Goal: Task Accomplishment & Management: Complete application form

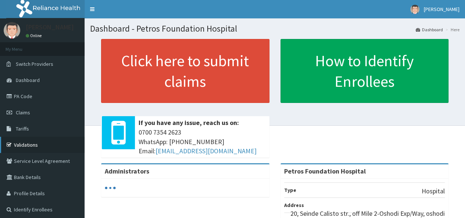
click at [28, 144] on link "Validations" at bounding box center [42, 145] width 84 height 16
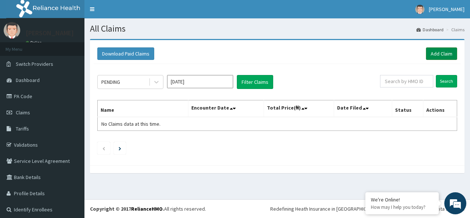
click at [443, 54] on link "Add Claim" at bounding box center [441, 53] width 31 height 12
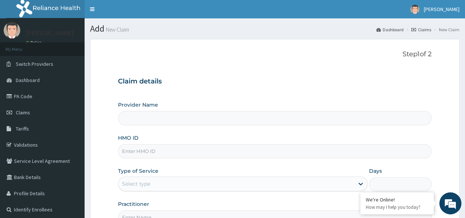
click at [249, 155] on input "HMO ID" at bounding box center [274, 151] width 313 height 14
type input "Petros Foundation Hospital"
paste input "NBL/10103/A"
type input "NBL/10103/A"
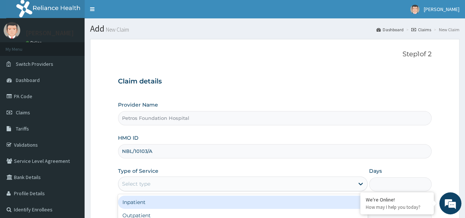
click at [240, 182] on div "Select type" at bounding box center [235, 184] width 235 height 12
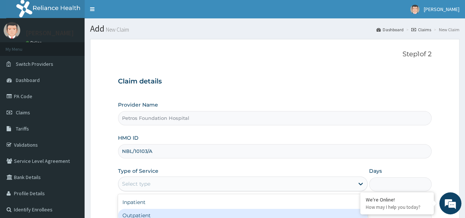
click at [239, 209] on div "Outpatient" at bounding box center [242, 215] width 249 height 13
type input "1"
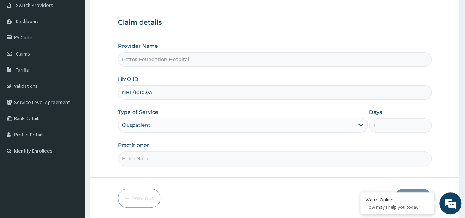
click at [286, 156] on input "Practitioner" at bounding box center [274, 158] width 313 height 14
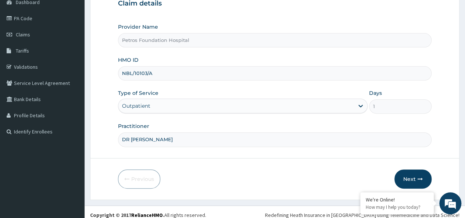
scroll to position [82, 0]
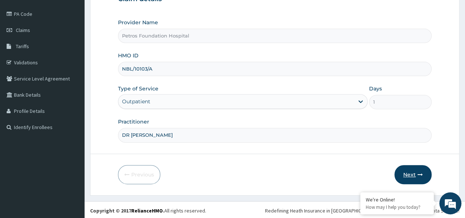
type input "DR PETER"
click at [413, 170] on button "Next" at bounding box center [412, 174] width 37 height 19
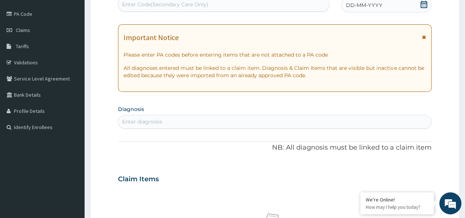
click at [422, 7] on icon at bounding box center [423, 4] width 7 height 7
click at [282, 119] on div "Enter diagnosis" at bounding box center [274, 122] width 312 height 12
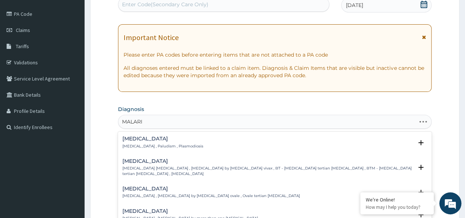
type input "MALARIA"
click at [145, 213] on h4 "Mixed malaria" at bounding box center [189, 211] width 135 height 6
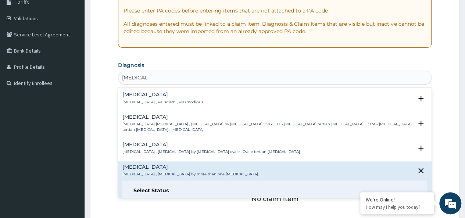
scroll to position [81, 0]
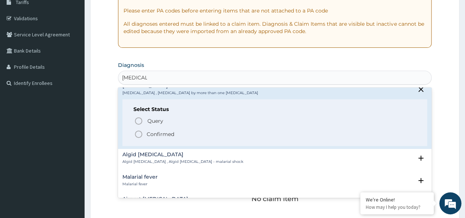
click at [139, 133] on icon "status option filled" at bounding box center [138, 134] width 9 height 9
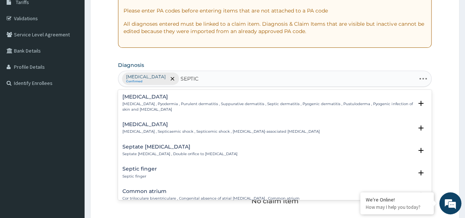
type input "SEPTICE"
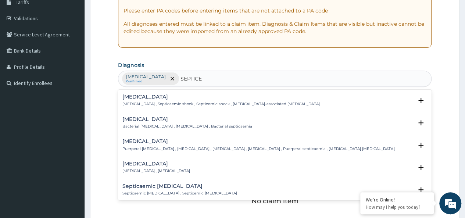
click at [146, 126] on p "Bacterial septicemia , Bacterial sepsis , Bacterial septicaemia" at bounding box center [187, 126] width 130 height 5
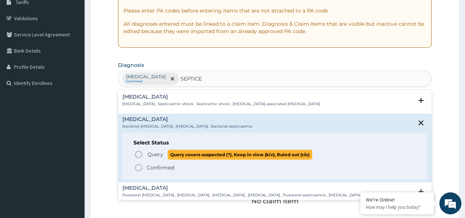
click at [139, 150] on icon "status option query" at bounding box center [138, 154] width 9 height 9
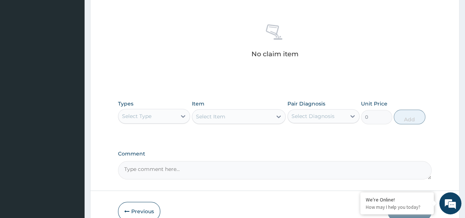
scroll to position [297, 0]
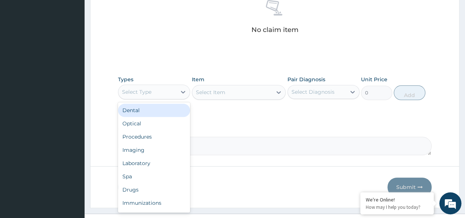
click at [166, 92] on div "Select Type" at bounding box center [147, 92] width 58 height 12
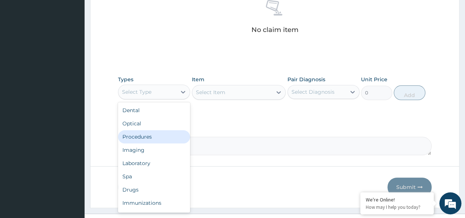
click at [159, 133] on div "Procedures" at bounding box center [154, 136] width 72 height 13
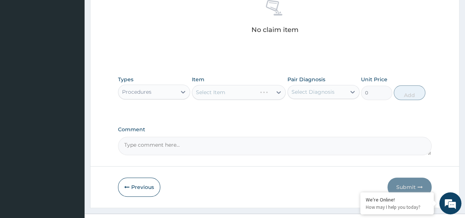
click at [229, 92] on div "Select Item" at bounding box center [239, 92] width 94 height 15
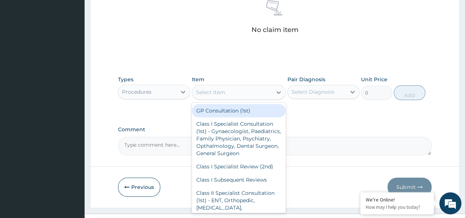
click at [229, 92] on div "Select Item" at bounding box center [232, 92] width 80 height 12
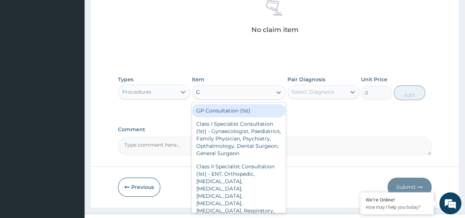
type input "GP"
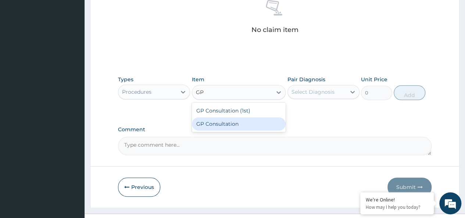
click at [232, 121] on div "GP Consultation" at bounding box center [239, 123] width 94 height 13
type input "2500"
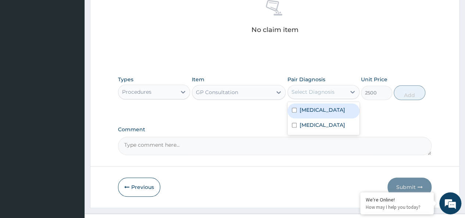
click at [312, 94] on div "Select Diagnosis" at bounding box center [312, 91] width 43 height 7
click at [317, 108] on label "Mixed malaria" at bounding box center [322, 109] width 46 height 7
checkbox input "true"
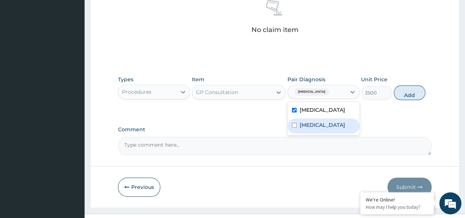
drag, startPoint x: 317, startPoint y: 108, endPoint x: 314, endPoint y: 123, distance: 15.0
click at [314, 123] on div "Mixed malaria Bacterial sepsis" at bounding box center [323, 118] width 72 height 33
click at [314, 123] on label "Bacterial sepsis" at bounding box center [322, 124] width 46 height 7
checkbox input "true"
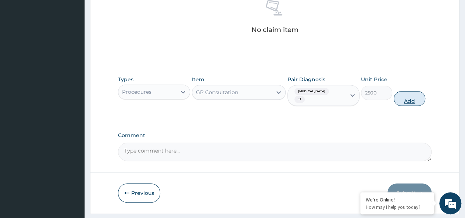
click at [406, 92] on button "Add" at bounding box center [408, 98] width 31 height 15
type input "0"
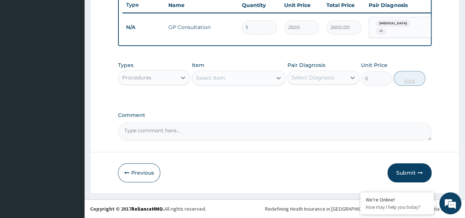
scroll to position [281, 0]
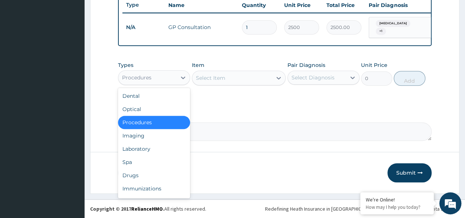
click at [161, 80] on div "Procedures" at bounding box center [147, 78] width 58 height 12
click at [159, 144] on div "Laboratory" at bounding box center [154, 148] width 72 height 13
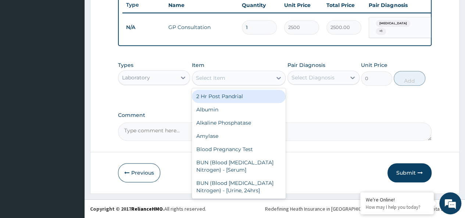
click at [223, 75] on div "Select Item" at bounding box center [210, 77] width 29 height 7
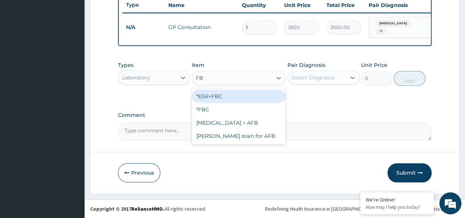
type input "FBC"
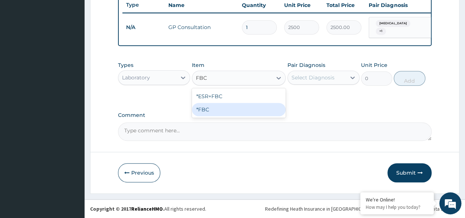
click at [224, 110] on div "*FBC" at bounding box center [239, 109] width 94 height 13
type input "2000"
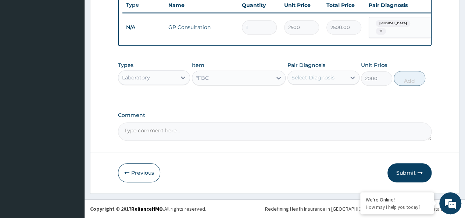
click at [330, 76] on div "Select Diagnosis" at bounding box center [312, 77] width 43 height 7
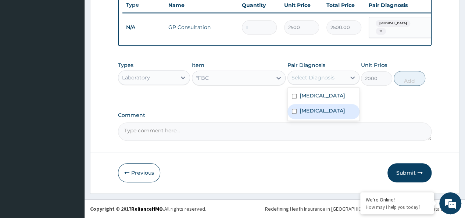
click at [323, 116] on div "Bacterial sepsis" at bounding box center [323, 111] width 72 height 15
checkbox input "true"
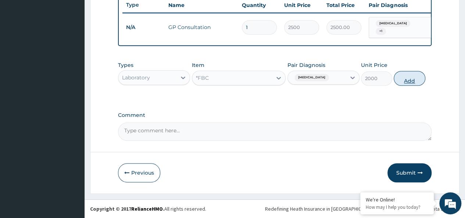
click at [411, 79] on button "Add" at bounding box center [408, 78] width 31 height 15
type input "0"
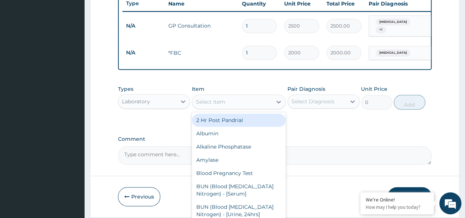
click at [217, 102] on div "Select Item" at bounding box center [210, 101] width 29 height 7
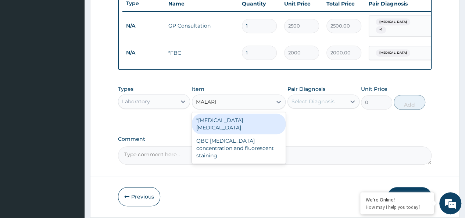
type input "MALARIA"
click at [212, 119] on div "*Malaria parasite" at bounding box center [239, 123] width 94 height 21
type input "1000"
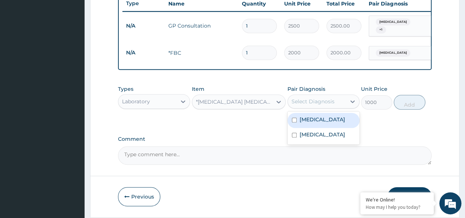
click at [311, 99] on div "Select Diagnosis" at bounding box center [317, 101] width 58 height 12
click at [312, 123] on label "Mixed malaria" at bounding box center [322, 119] width 46 height 7
checkbox input "true"
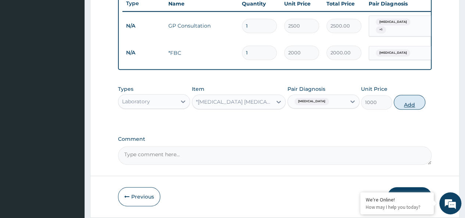
click at [406, 105] on button "Add" at bounding box center [408, 102] width 31 height 15
type input "0"
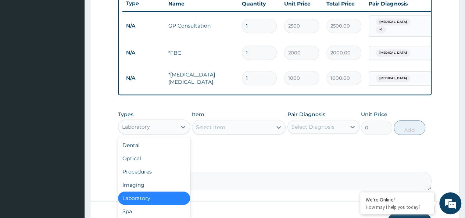
click at [167, 129] on div "Laboratory" at bounding box center [147, 127] width 58 height 12
type input "DR"
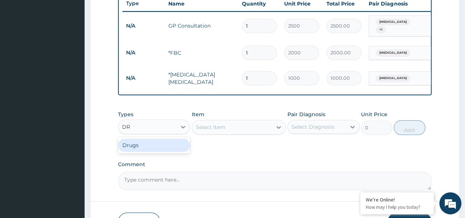
click at [164, 145] on div "Drugs" at bounding box center [154, 144] width 72 height 13
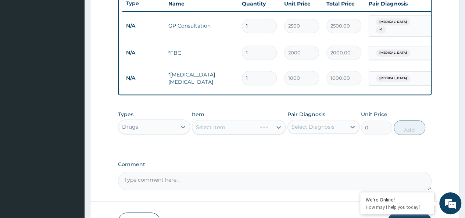
click at [217, 133] on div "Select Item" at bounding box center [239, 127] width 94 height 15
click at [217, 129] on div "Select Item" at bounding box center [239, 127] width 94 height 15
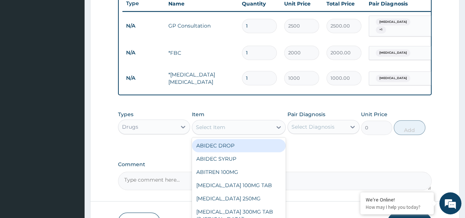
click at [217, 129] on div "Select Item" at bounding box center [210, 126] width 29 height 7
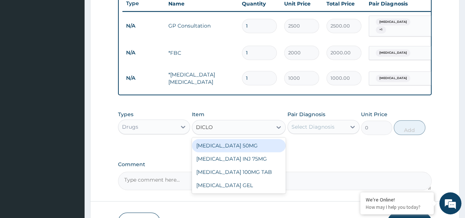
type input "DICLOF"
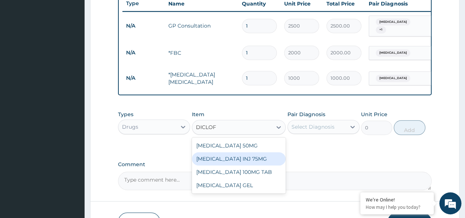
click at [229, 163] on div "DICLOFENAC INJ 75MG" at bounding box center [239, 158] width 94 height 13
type input "600"
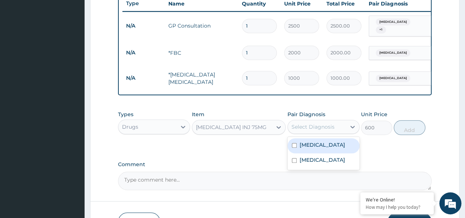
click at [316, 123] on div "Select Diagnosis" at bounding box center [317, 127] width 58 height 12
click at [312, 147] on label "Mixed malaria" at bounding box center [322, 144] width 46 height 7
checkbox input "true"
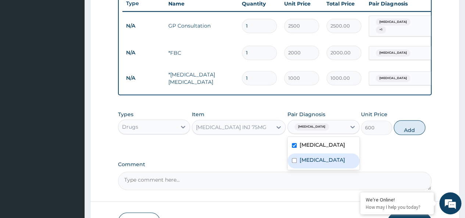
click at [312, 161] on label "Bacterial sepsis" at bounding box center [322, 159] width 46 height 7
checkbox input "true"
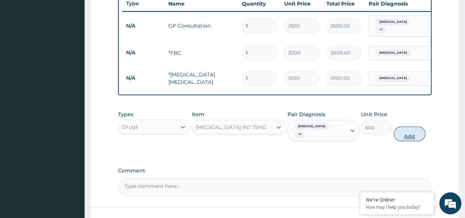
click at [403, 132] on button "Add" at bounding box center [408, 133] width 31 height 15
type input "0"
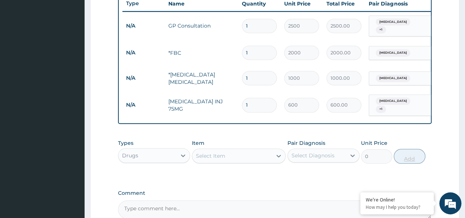
type input "2"
type input "1200.00"
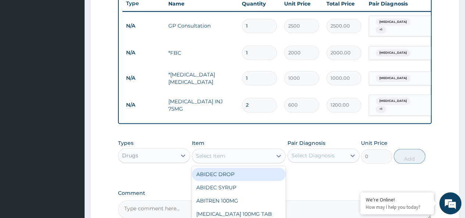
click at [249, 157] on div "Select Item" at bounding box center [232, 156] width 80 height 12
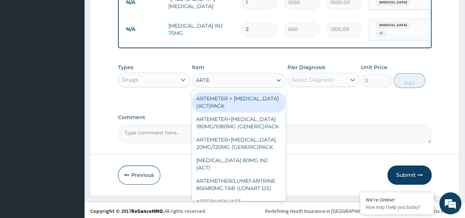
scroll to position [358, 0]
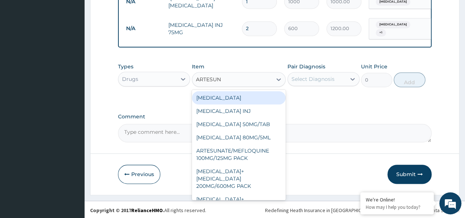
type input "ARTESUNA"
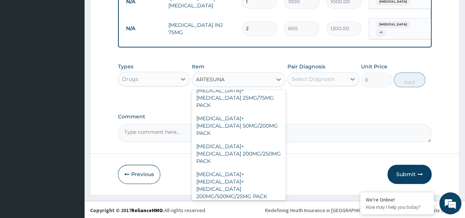
scroll to position [114, 0]
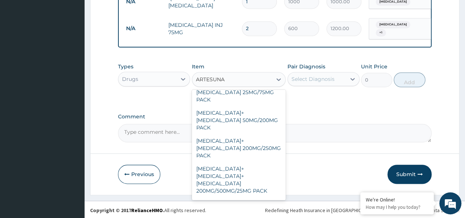
type input "3000"
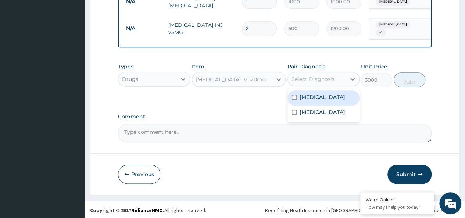
click at [330, 81] on div "Select Diagnosis" at bounding box center [312, 78] width 43 height 7
click at [330, 91] on div "Mixed malaria" at bounding box center [323, 97] width 72 height 15
checkbox input "true"
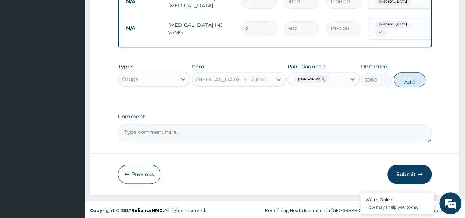
click at [406, 80] on button "Add" at bounding box center [408, 79] width 31 height 15
type input "0"
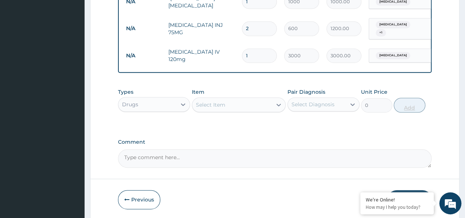
type input "2"
type input "6000.00"
type input "3"
type input "9000.00"
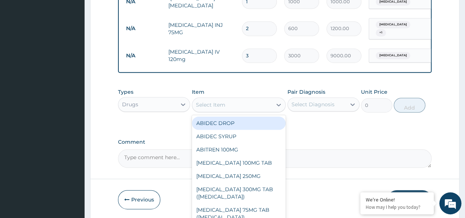
click at [256, 104] on div "Select Item" at bounding box center [232, 105] width 80 height 12
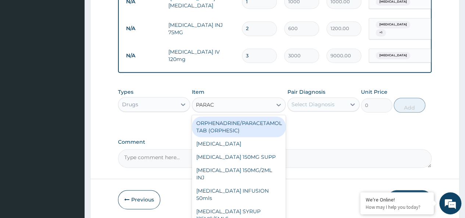
type input "PARACE"
click at [258, 123] on div "ORPHENADRINE/PARACETAMOL TAB (ORPHESIC)" at bounding box center [239, 126] width 94 height 21
type input "30"
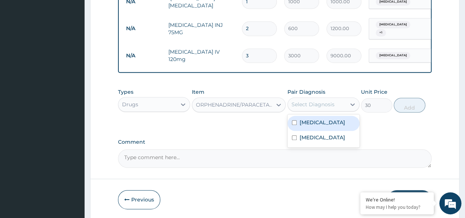
click at [311, 104] on div "Select Diagnosis" at bounding box center [312, 104] width 43 height 7
click at [315, 122] on label "Mixed malaria" at bounding box center [322, 122] width 46 height 7
checkbox input "true"
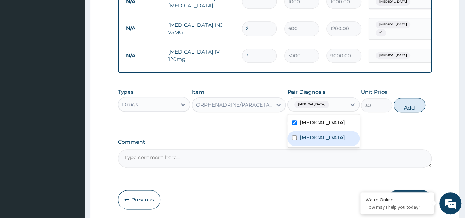
click at [316, 133] on div "Bacterial sepsis" at bounding box center [323, 138] width 72 height 15
checkbox input "true"
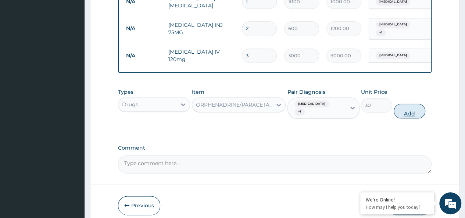
click at [412, 106] on button "Add" at bounding box center [408, 111] width 31 height 15
type input "0"
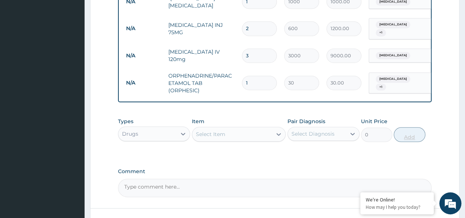
type input "10"
type input "300.00"
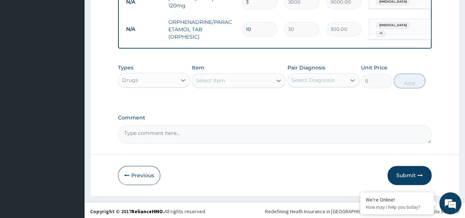
scroll to position [412, 0]
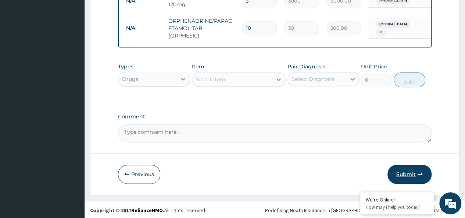
type input "10"
click at [410, 172] on button "Submit" at bounding box center [409, 174] width 44 height 19
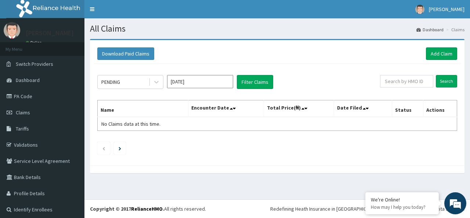
click at [410, 172] on div at bounding box center [277, 169] width 375 height 8
